Goal: Transaction & Acquisition: Download file/media

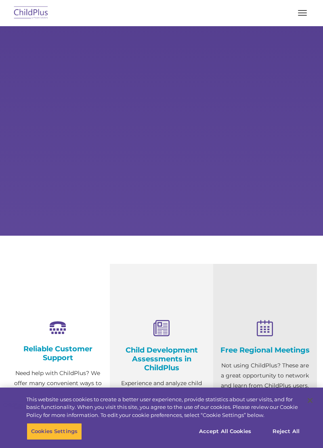
select select "MEDIUM"
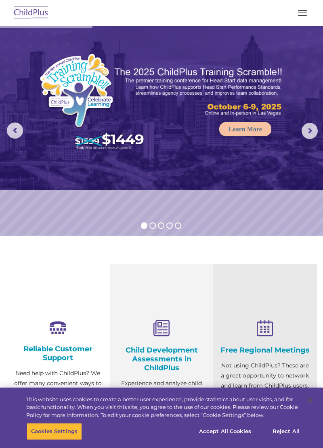
click at [302, 14] on button "button" at bounding box center [301, 12] width 17 height 13
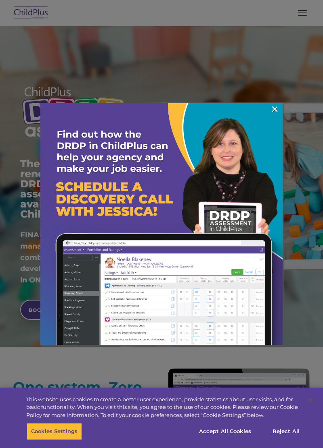
click at [274, 110] on link "×" at bounding box center [274, 109] width 9 height 8
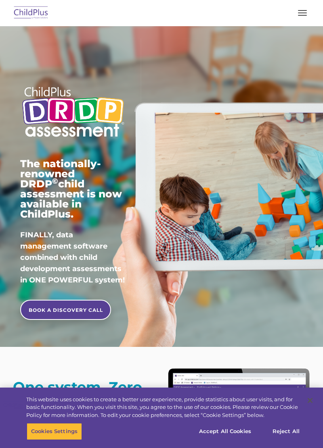
click at [302, 15] on span "button" at bounding box center [302, 15] width 9 height 1
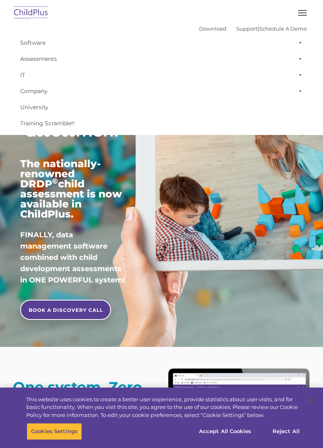
click at [298, 61] on span at bounding box center [298, 59] width 8 height 16
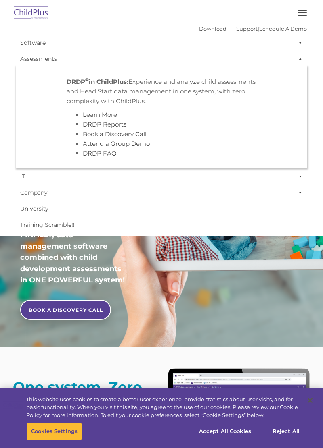
click at [198, 96] on p "DRDP © in ChildPlus: Experience and analyze child assessments and Head Start da…" at bounding box center [161, 91] width 189 height 29
click at [295, 59] on span at bounding box center [298, 59] width 8 height 16
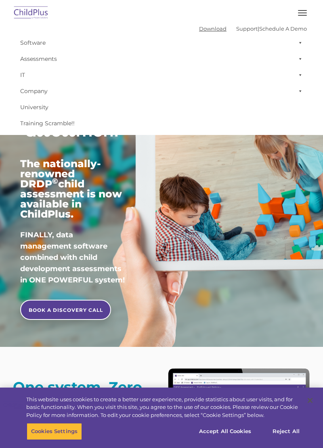
click at [199, 29] on link "Download" at bounding box center [212, 28] width 27 height 6
